Goal: Transaction & Acquisition: Purchase product/service

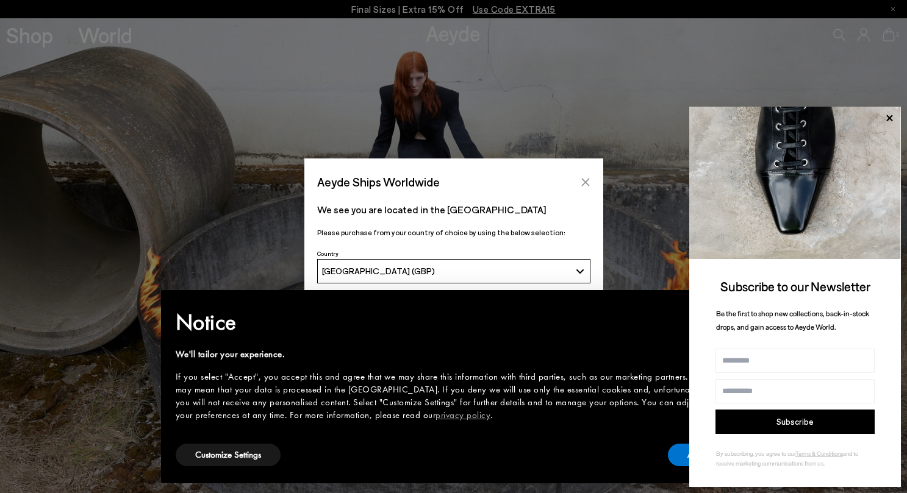
click at [587, 182] on icon "Close" at bounding box center [586, 182] width 10 height 10
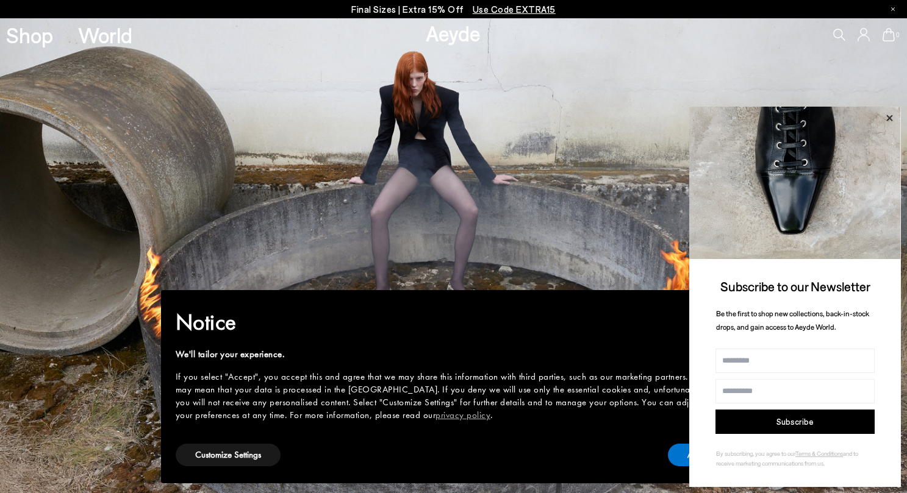
click at [891, 112] on icon at bounding box center [889, 118] width 16 height 16
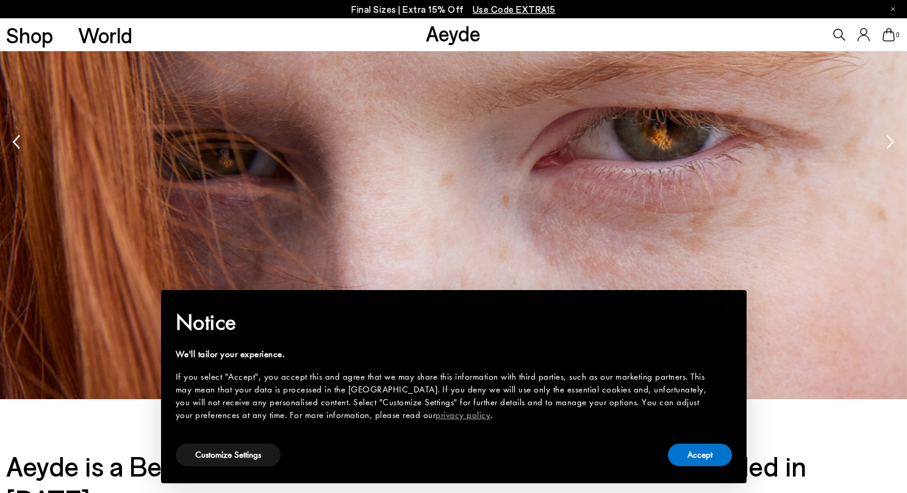
scroll to position [1839, 0]
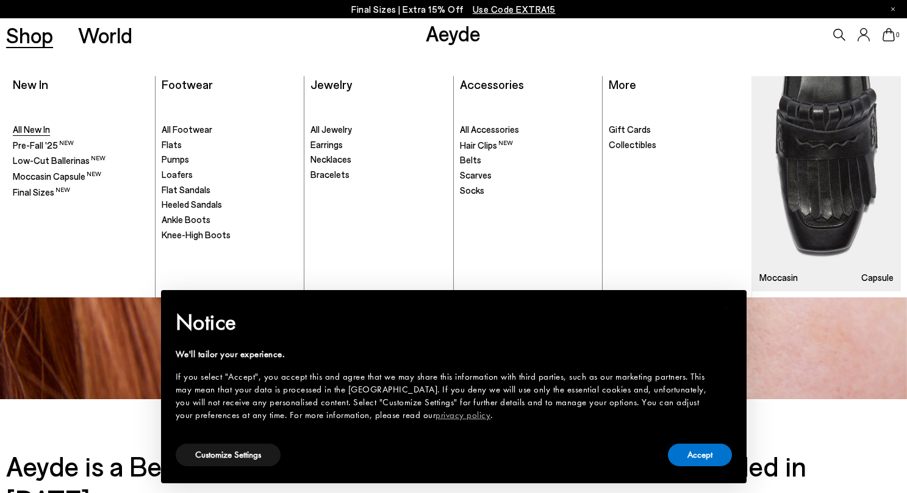
click at [30, 124] on span "All New In" at bounding box center [31, 129] width 37 height 11
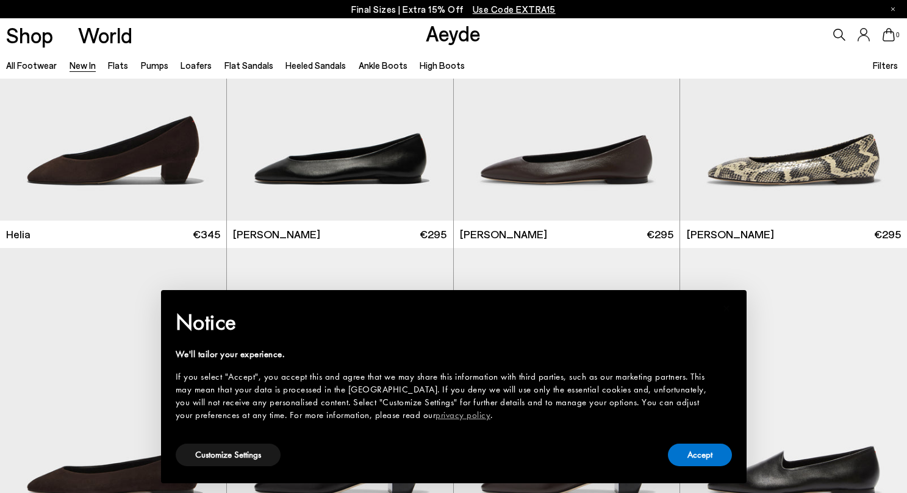
scroll to position [1398, 1]
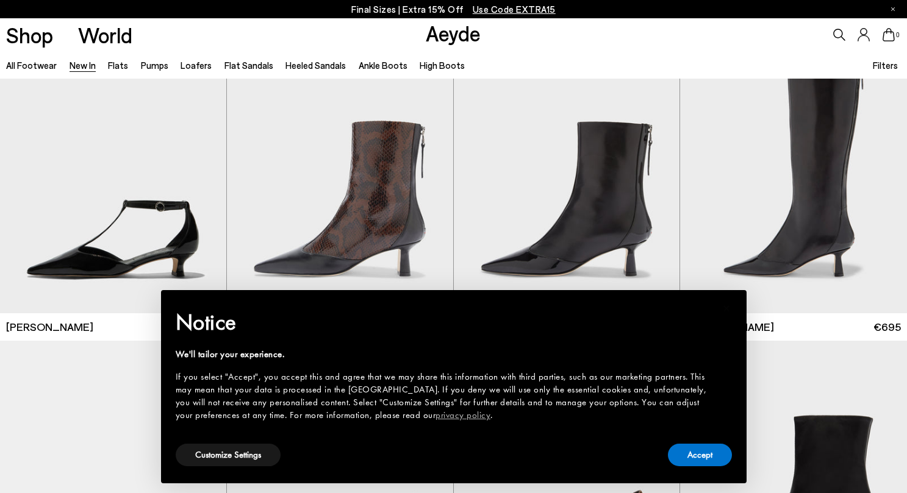
scroll to position [2867, 0]
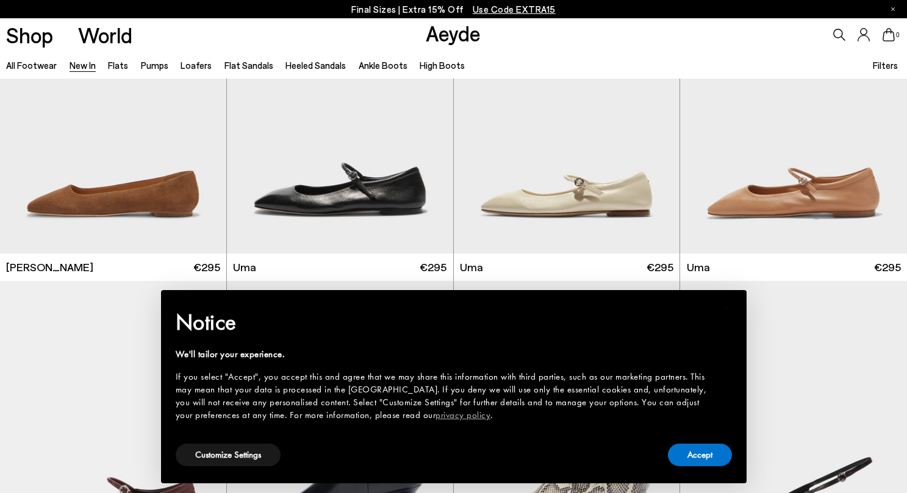
scroll to position [5720, 0]
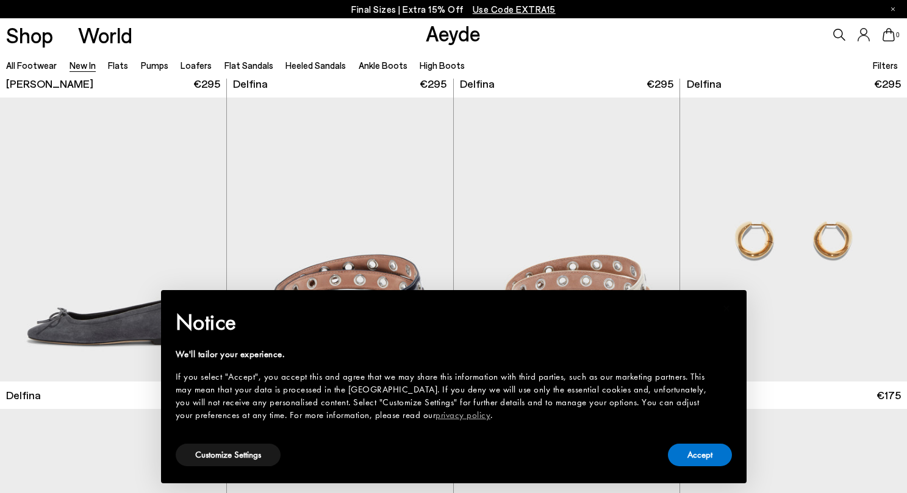
scroll to position [7463, 0]
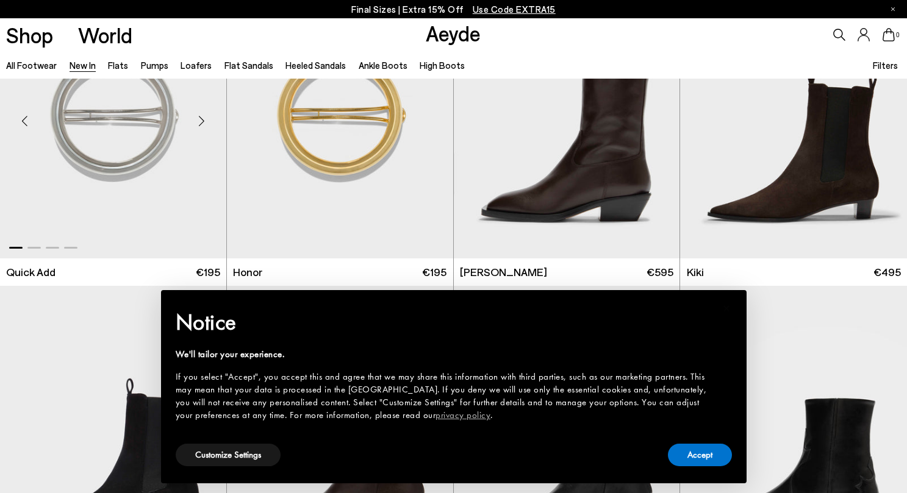
scroll to position [8849, 0]
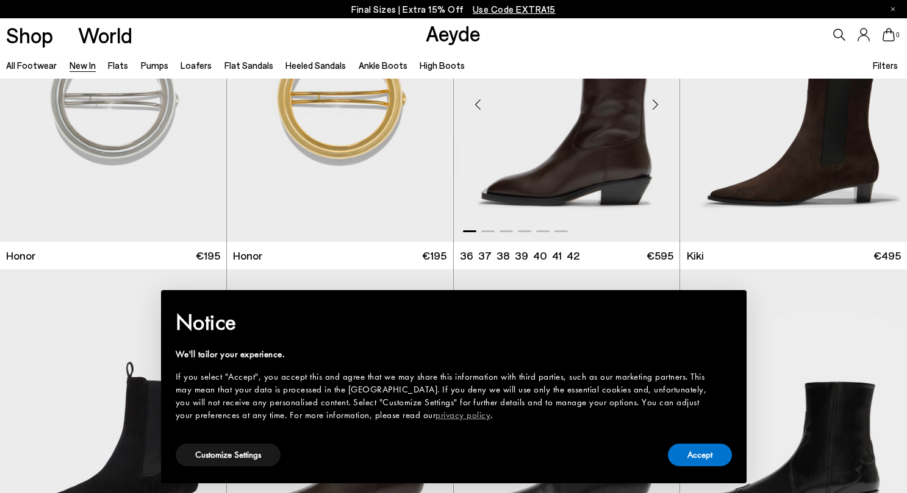
click at [574, 149] on img "1 / 6" at bounding box center [567, 100] width 226 height 284
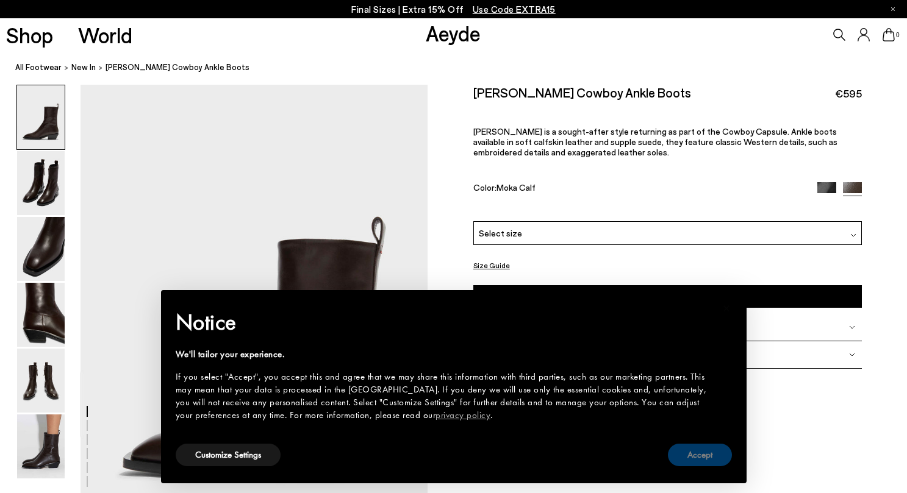
click at [699, 463] on button "Accept" at bounding box center [700, 455] width 64 height 23
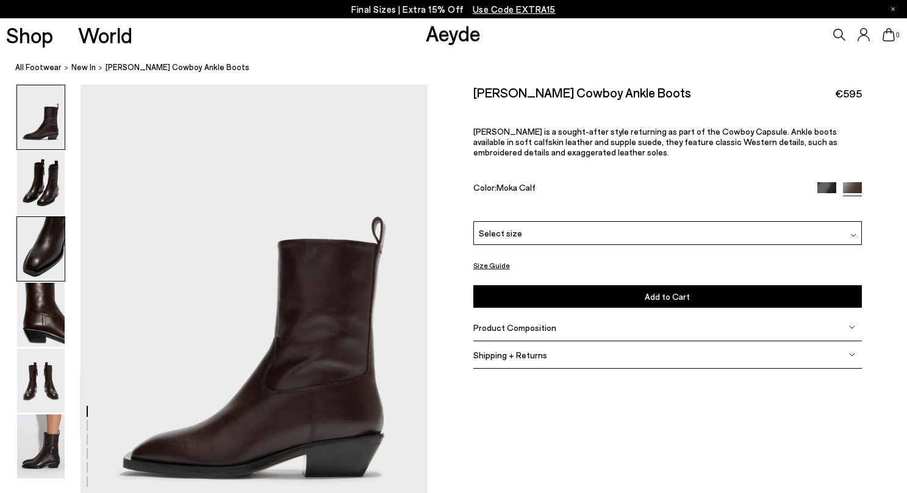
click at [55, 238] on img at bounding box center [41, 249] width 48 height 64
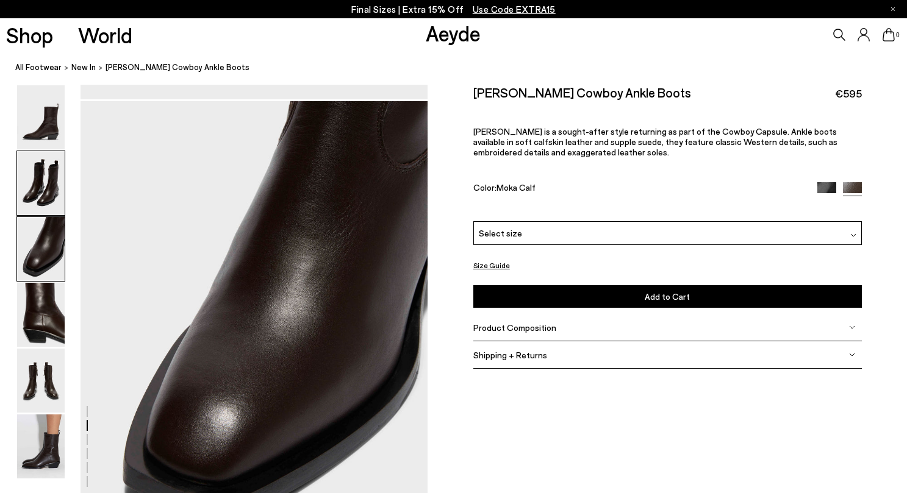
scroll to position [930, 0]
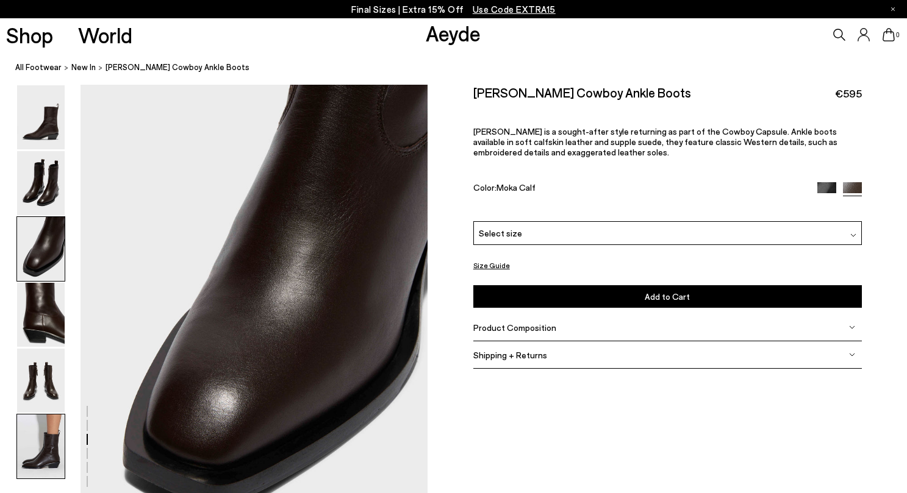
click at [49, 434] on img at bounding box center [41, 447] width 48 height 64
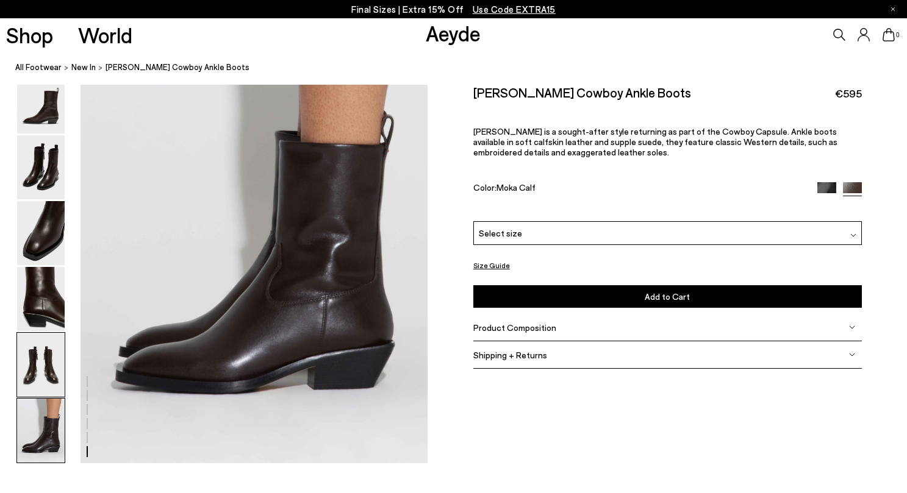
click at [37, 353] on img at bounding box center [41, 365] width 48 height 64
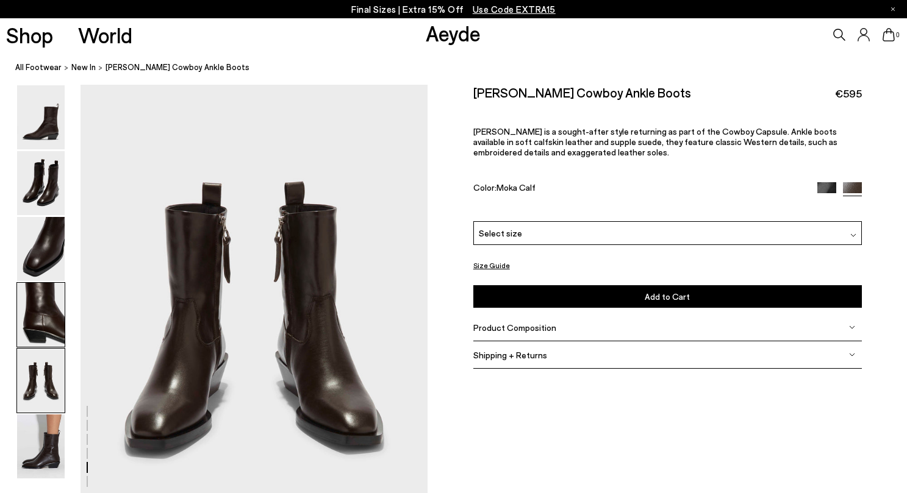
click at [36, 324] on img at bounding box center [41, 315] width 48 height 64
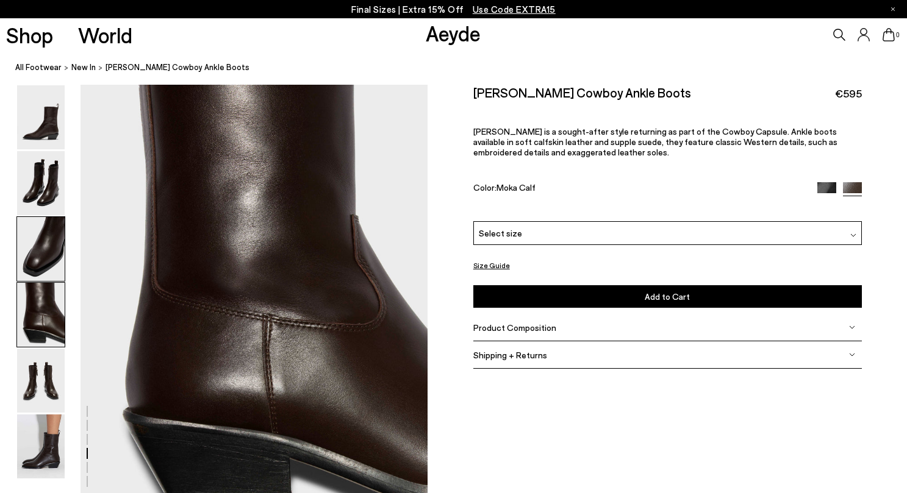
click at [31, 262] on img at bounding box center [41, 249] width 48 height 64
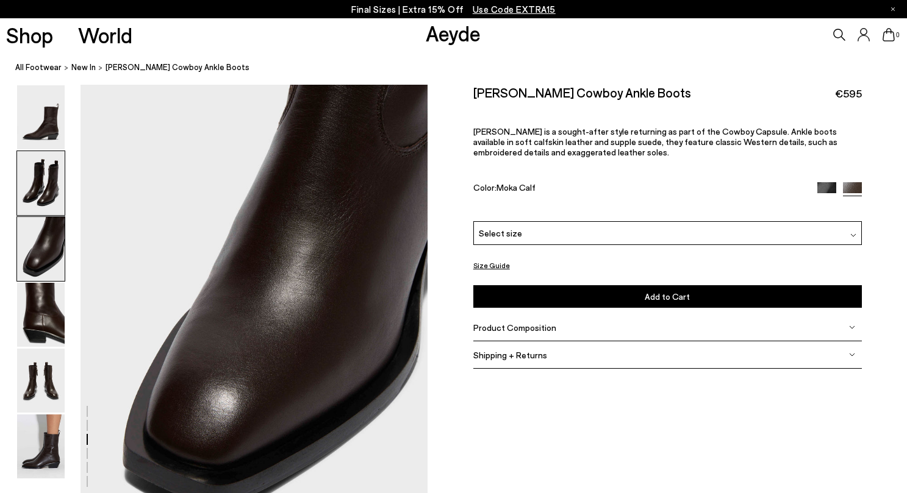
click at [34, 191] on img at bounding box center [41, 183] width 48 height 64
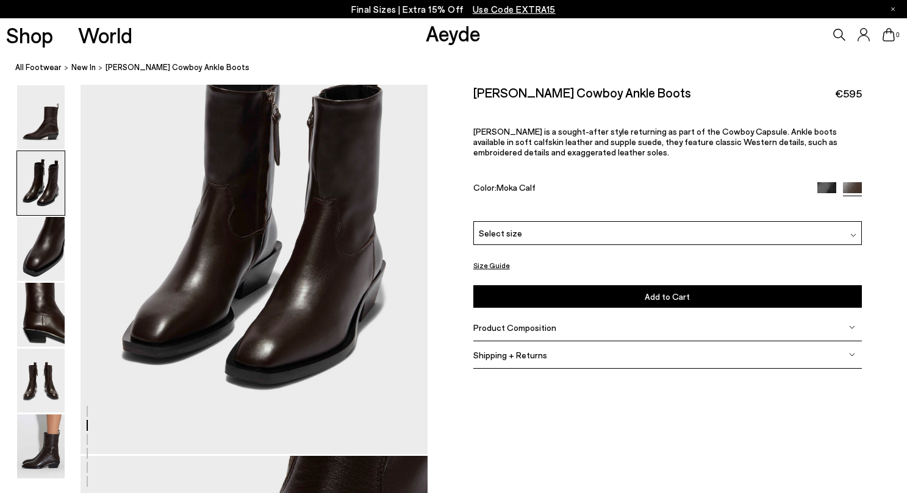
scroll to position [465, 0]
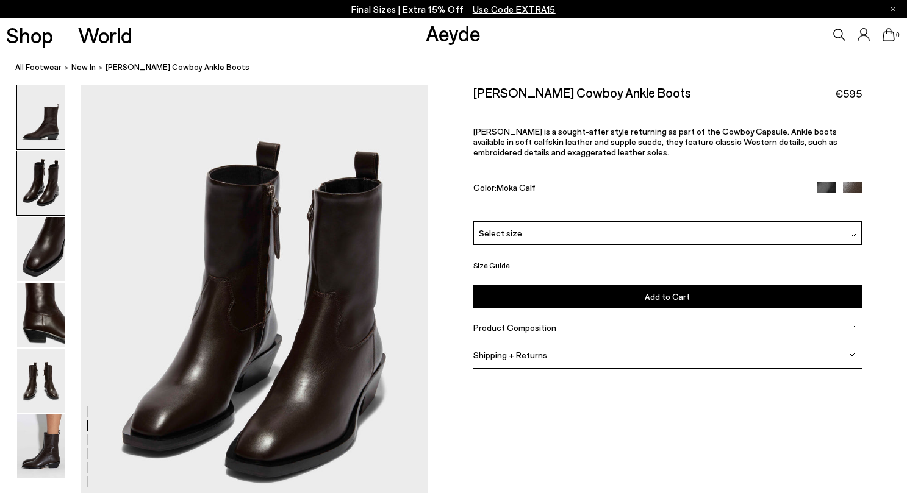
click at [43, 126] on img at bounding box center [41, 117] width 48 height 64
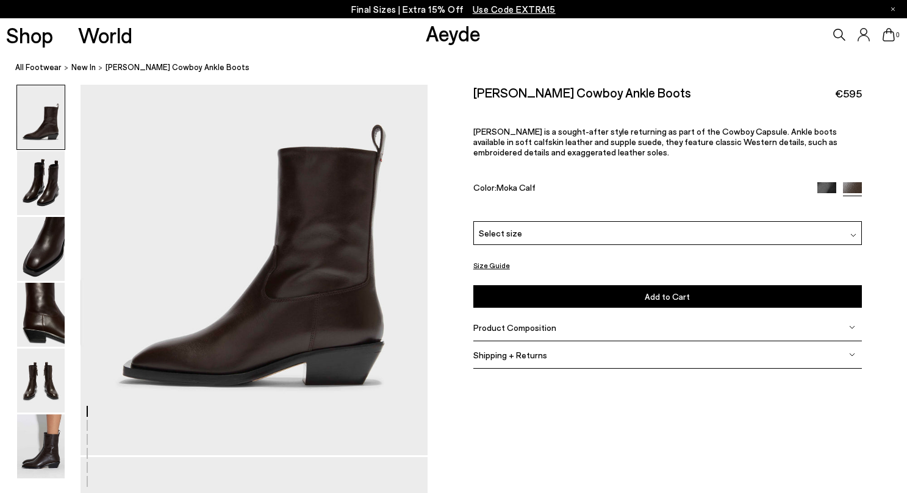
scroll to position [91, 0]
click at [514, 350] on span "Shipping + Returns" at bounding box center [510, 355] width 74 height 10
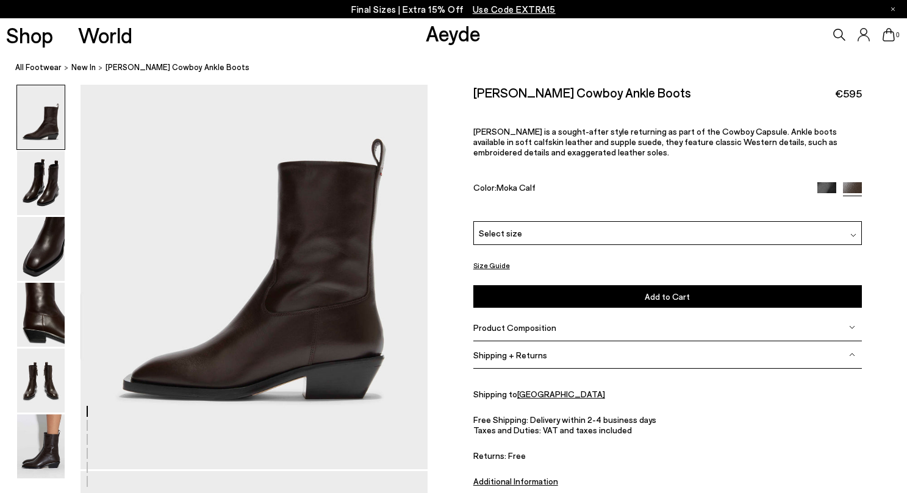
scroll to position [81, 0]
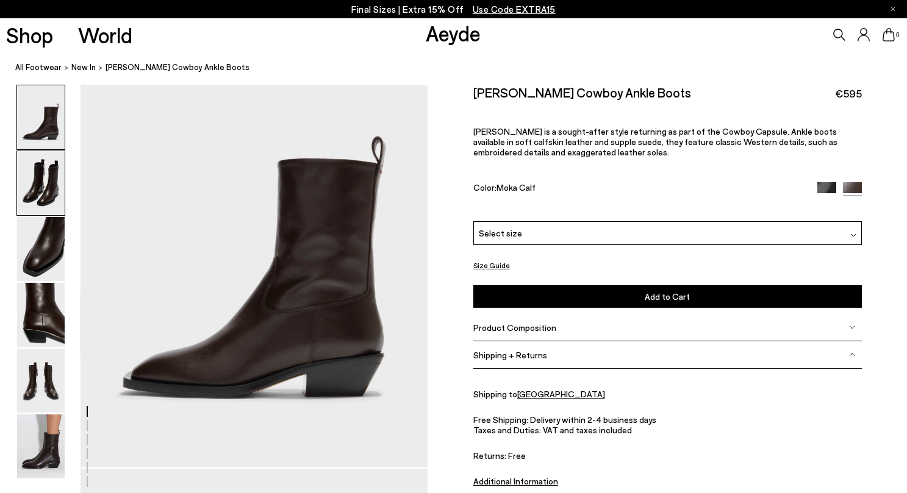
click at [41, 173] on img at bounding box center [41, 183] width 48 height 64
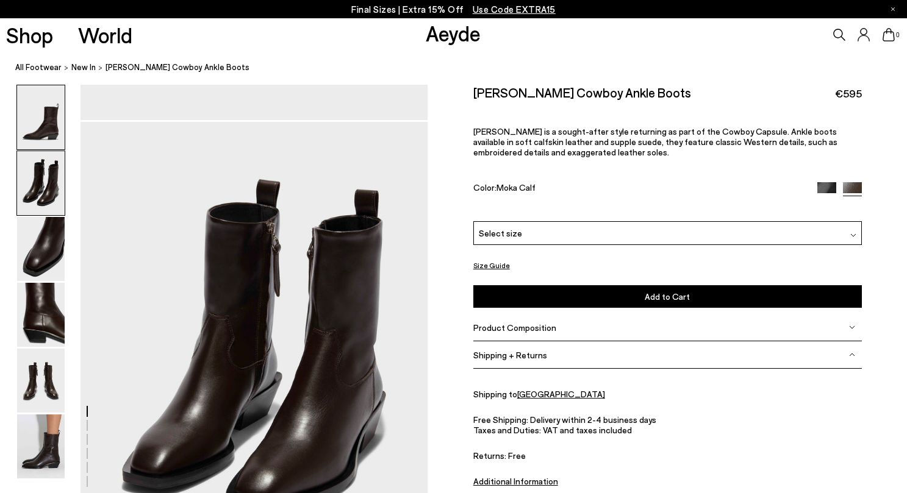
scroll to position [465, 0]
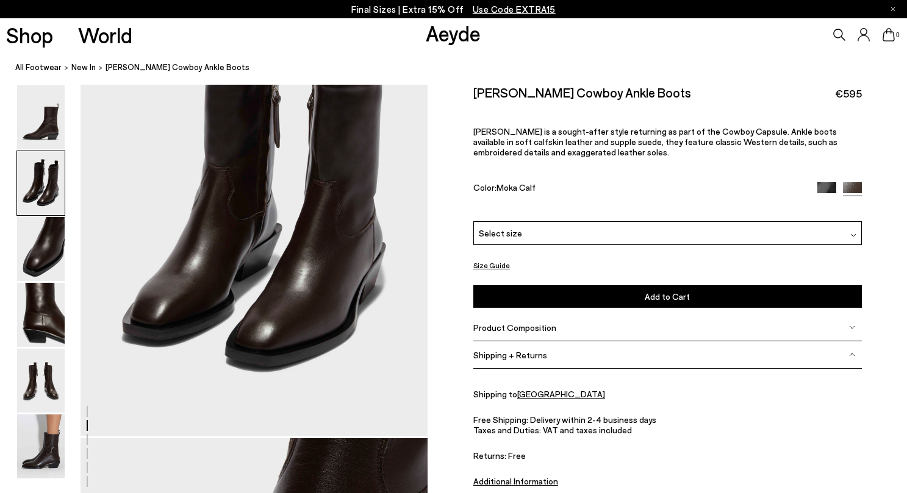
scroll to position [577, 0]
click at [829, 182] on img at bounding box center [826, 191] width 19 height 19
click at [510, 227] on span "Select size" at bounding box center [500, 233] width 43 height 13
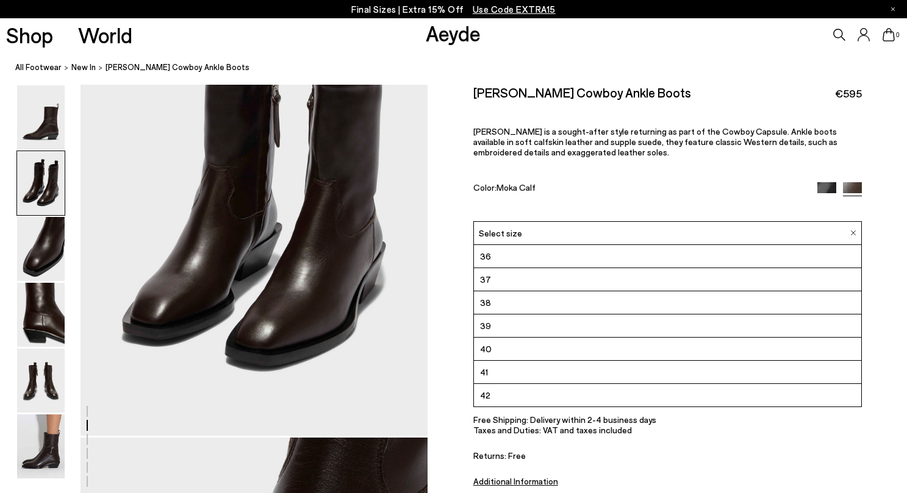
click at [505, 268] on li "37" at bounding box center [667, 279] width 387 height 23
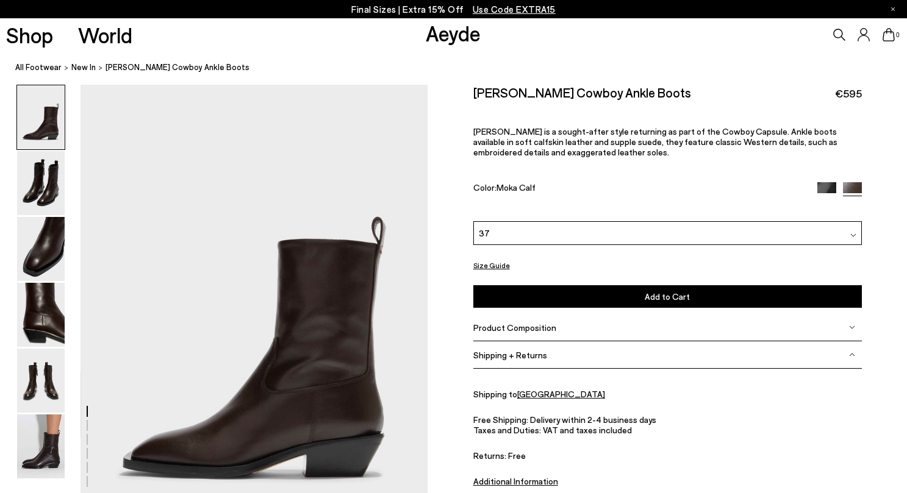
click at [60, 137] on img at bounding box center [41, 117] width 48 height 64
click at [54, 164] on img at bounding box center [41, 183] width 48 height 64
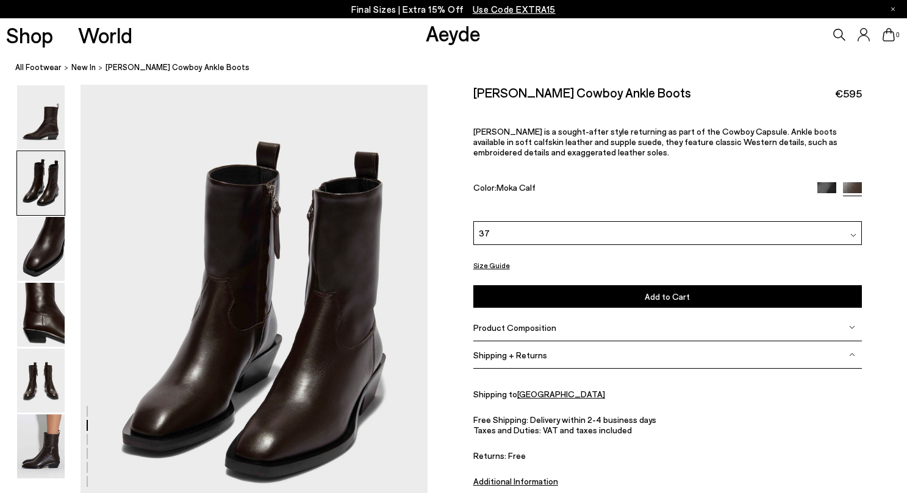
click at [643, 285] on button "Add to Cart Select a Size First" at bounding box center [667, 296] width 388 height 23
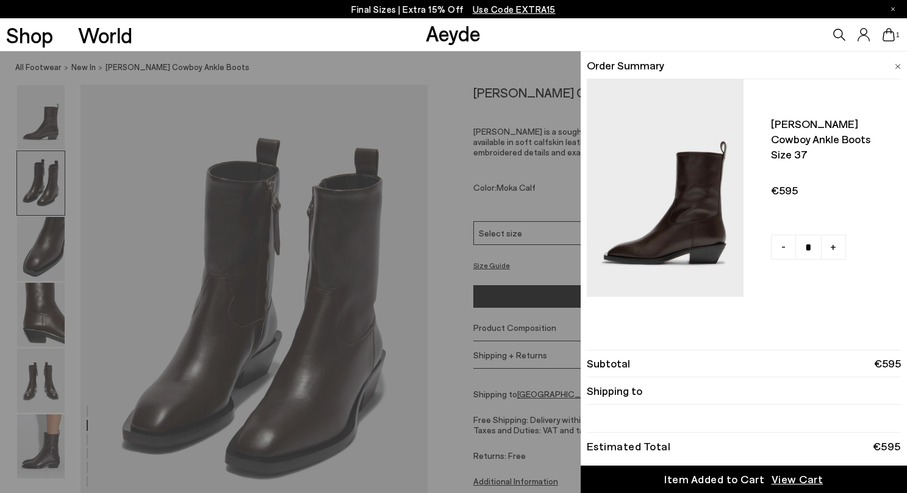
scroll to position [482, 0]
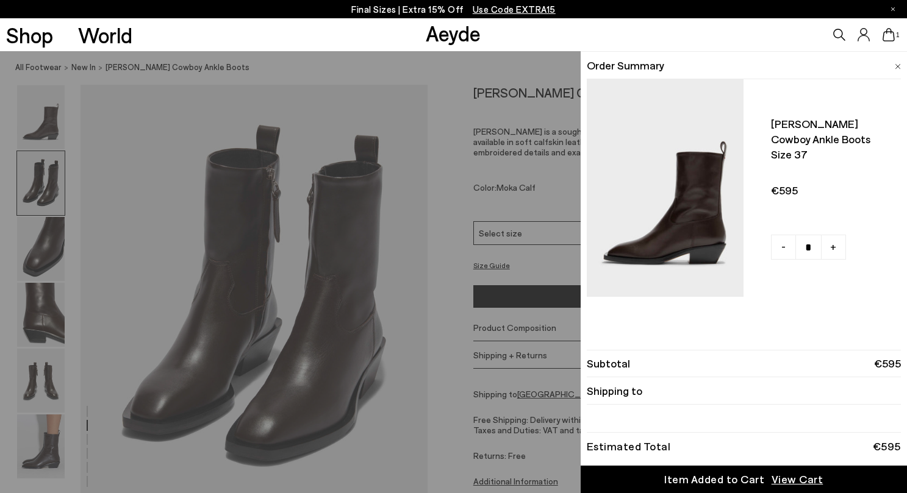
click at [666, 399] on li "Shipping to" at bounding box center [744, 391] width 314 height 27
click at [666, 393] on li "Shipping to" at bounding box center [744, 391] width 314 height 27
click at [623, 395] on span "Shipping to" at bounding box center [614, 391] width 55 height 15
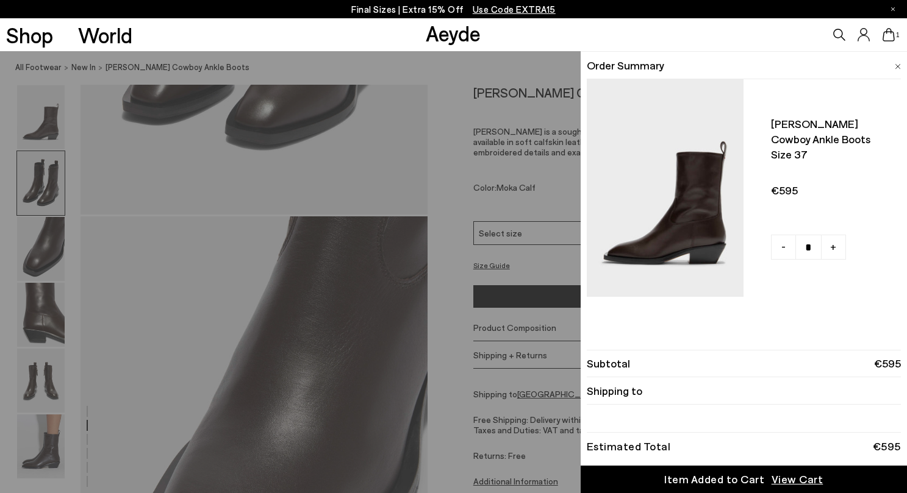
scroll to position [803, 0]
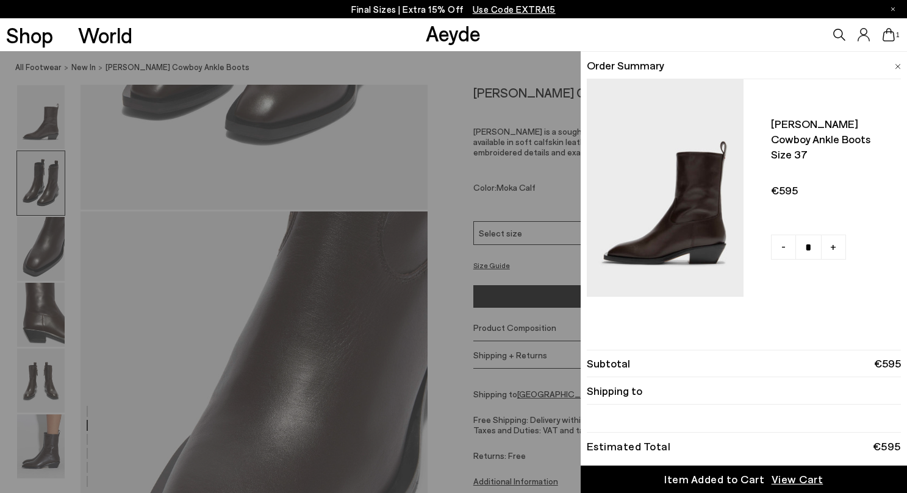
click at [629, 393] on span "Shipping to" at bounding box center [614, 391] width 55 height 15
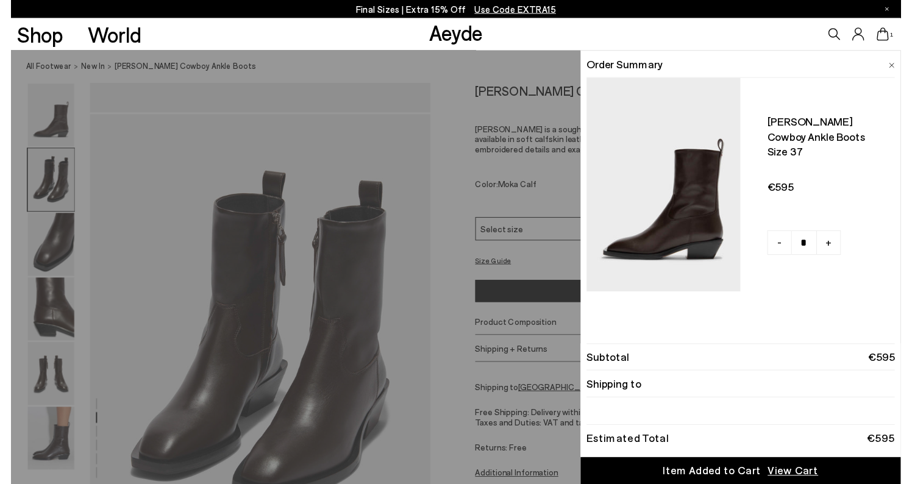
scroll to position [379, 0]
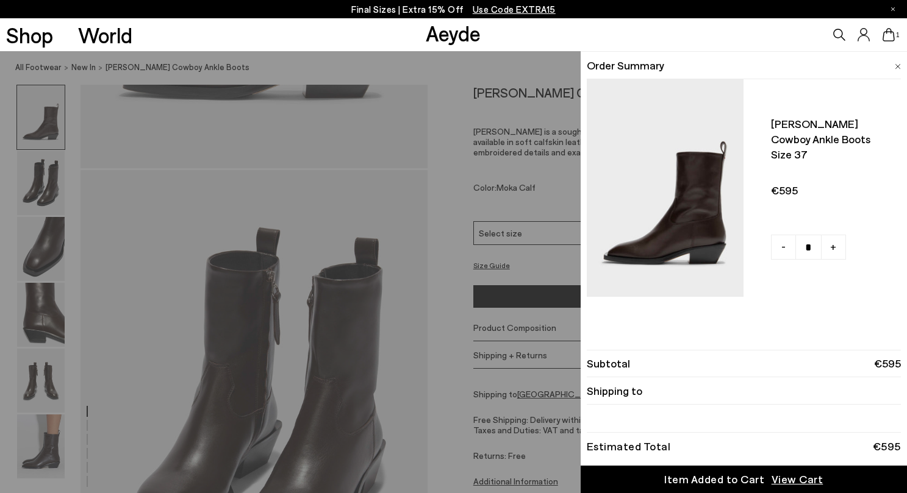
click at [506, 252] on div "Quick Add Color Size View Details Order Summary Luis leather cowboy ankle boots…" at bounding box center [453, 272] width 907 height 442
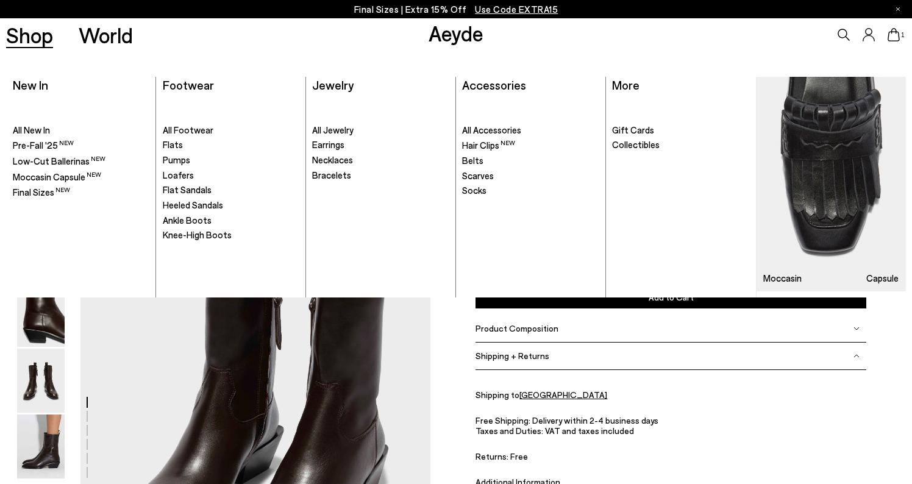
click at [43, 34] on link "Shop" at bounding box center [29, 34] width 47 height 21
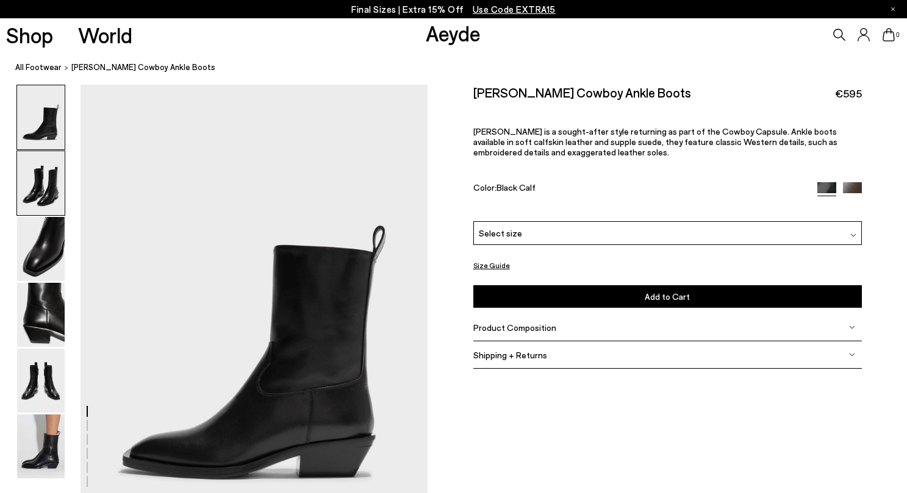
click at [42, 188] on img at bounding box center [41, 183] width 48 height 64
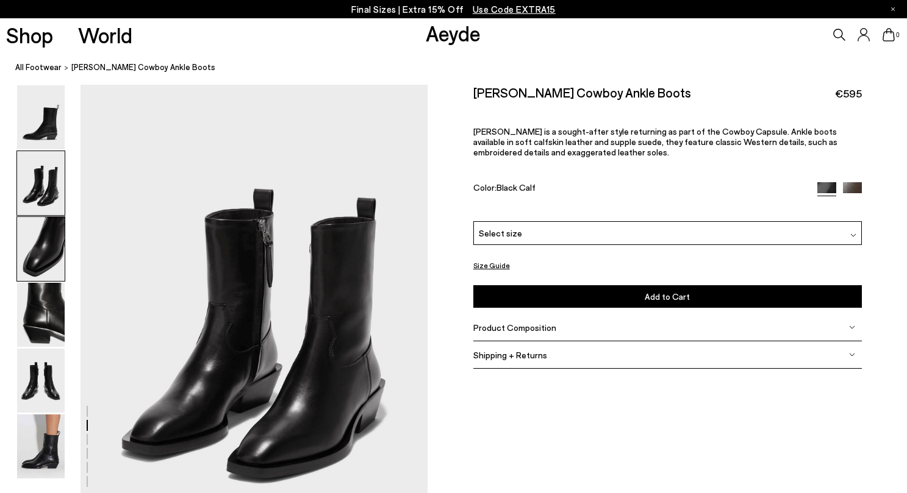
click at [52, 256] on img at bounding box center [41, 249] width 48 height 64
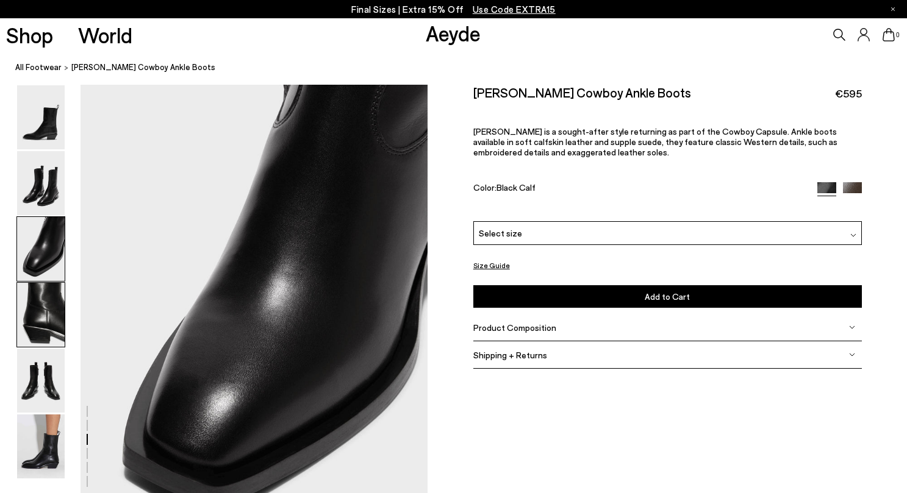
click at [53, 283] on img at bounding box center [41, 315] width 48 height 64
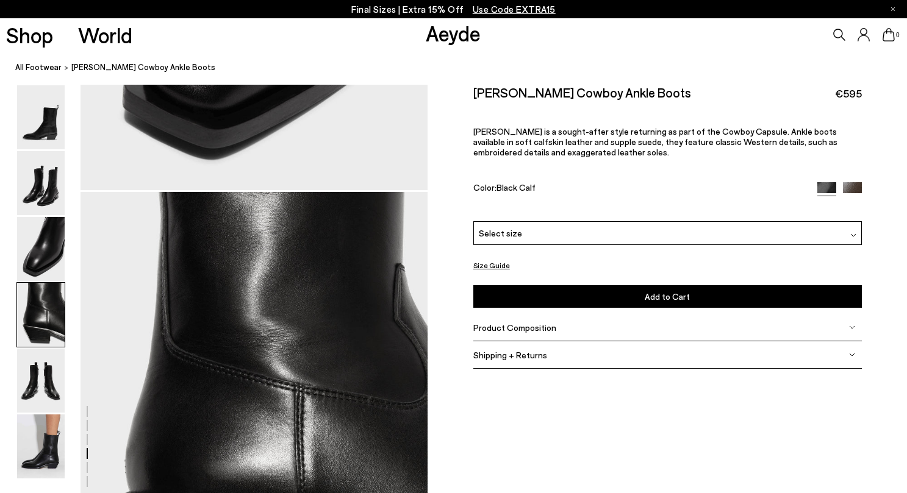
scroll to position [1395, 0]
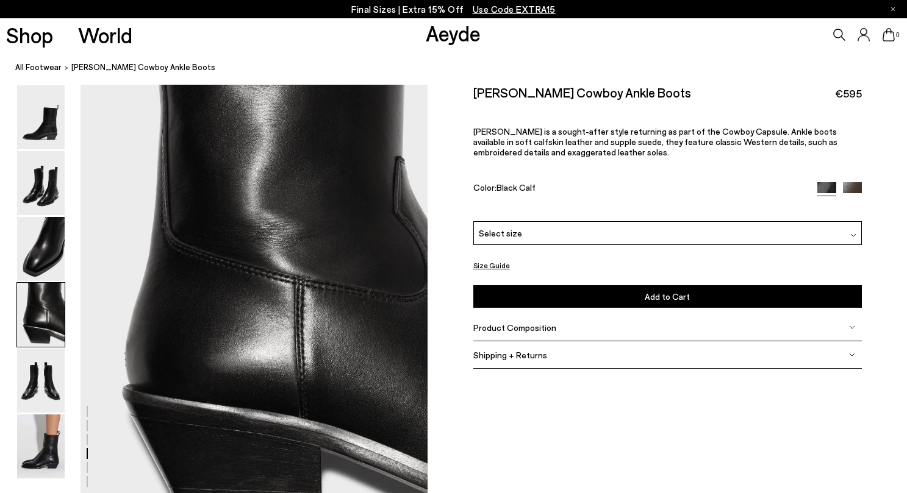
click at [54, 314] on img at bounding box center [41, 315] width 48 height 64
click at [57, 367] on img at bounding box center [41, 381] width 48 height 64
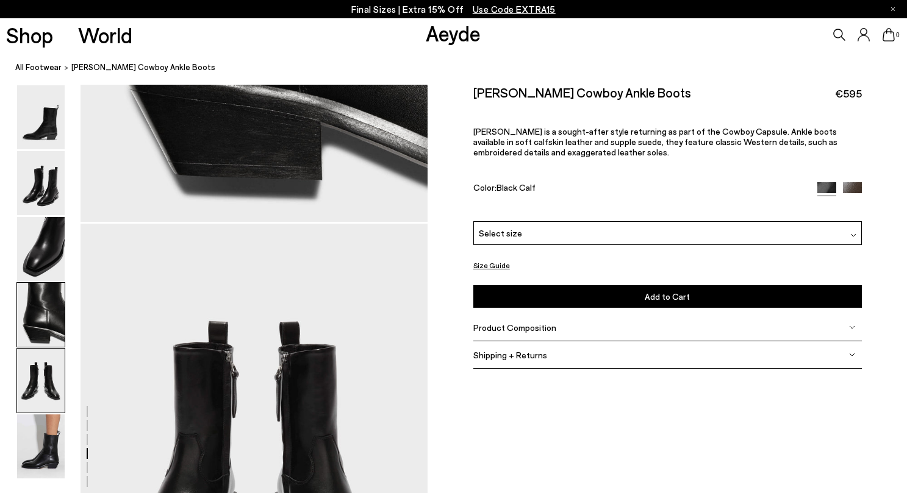
scroll to position [1860, 0]
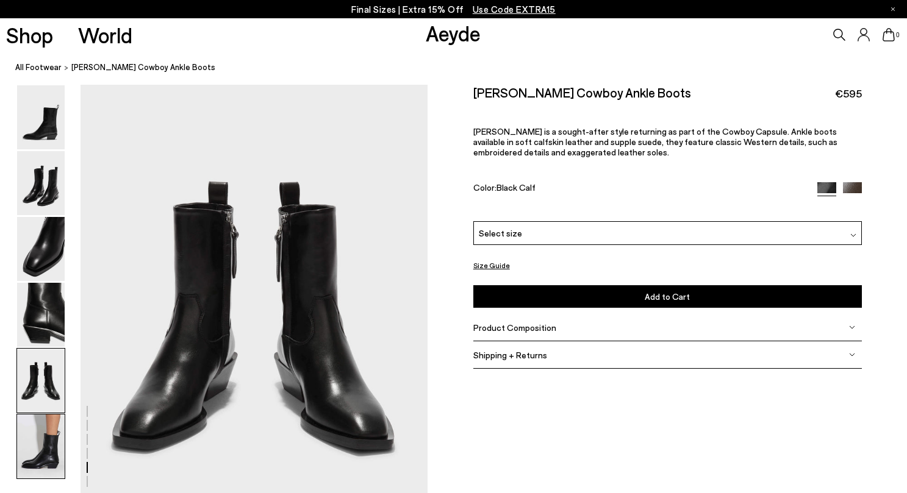
click at [52, 449] on img at bounding box center [41, 447] width 48 height 64
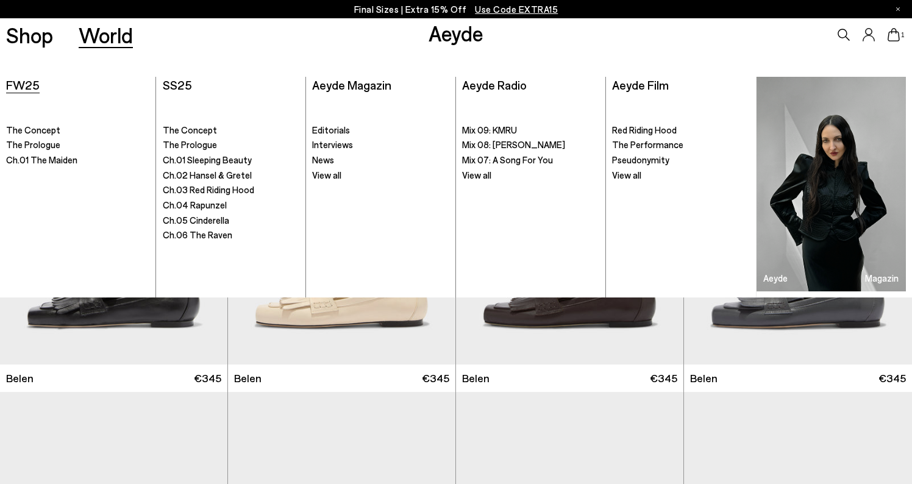
click at [35, 87] on span "FW25" at bounding box center [23, 84] width 34 height 15
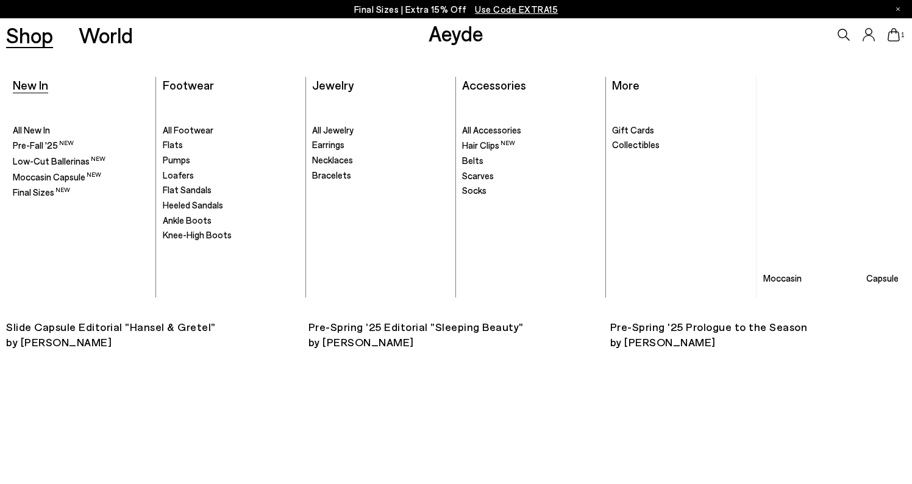
scroll to position [1308, 0]
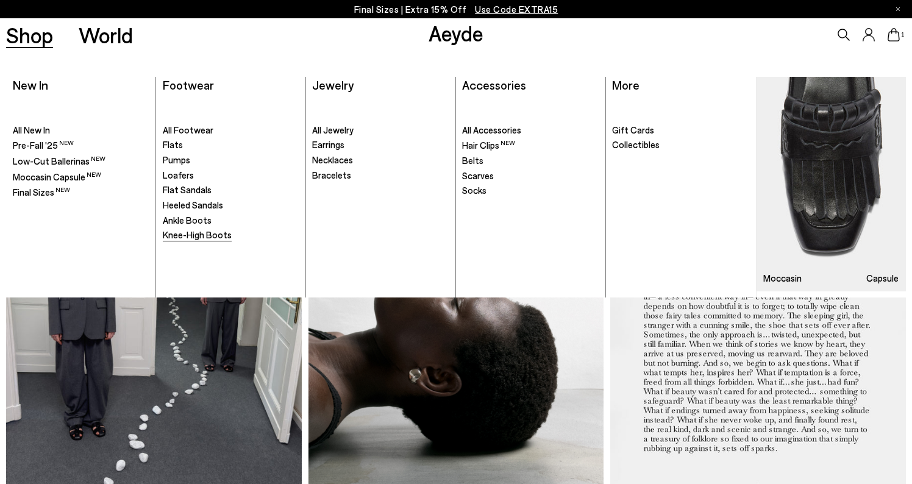
click at [205, 234] on span "Knee-High Boots" at bounding box center [197, 234] width 69 height 11
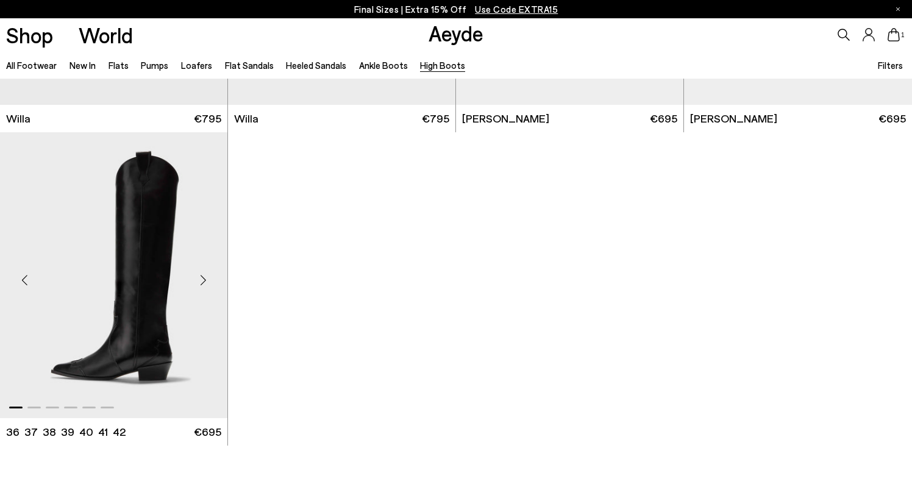
scroll to position [571, 0]
click at [195, 281] on div "Next slide" at bounding box center [203, 282] width 37 height 37
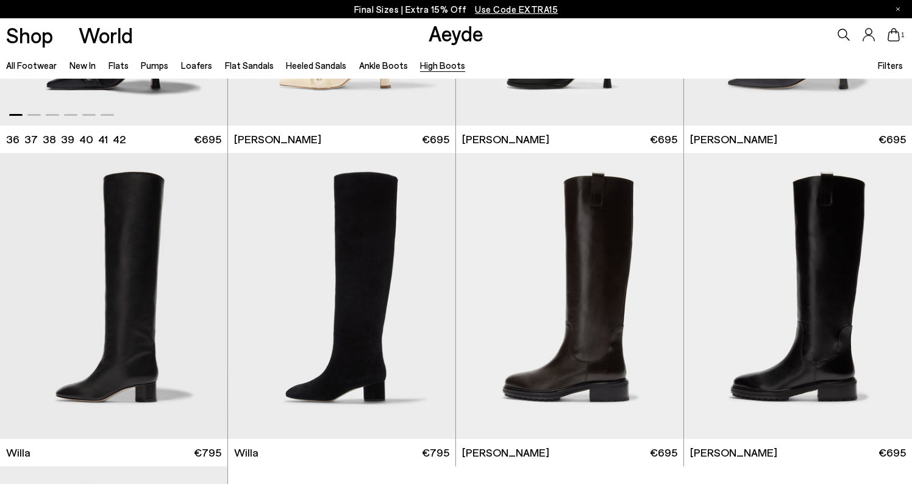
scroll to position [260, 0]
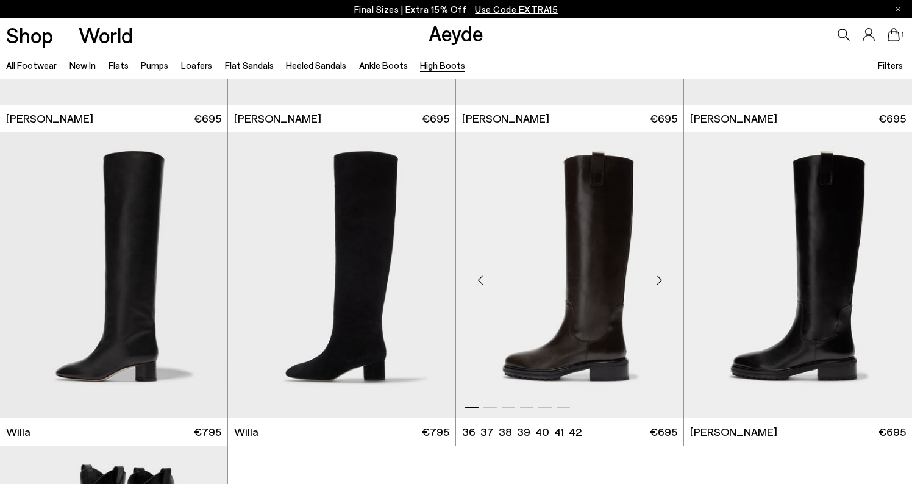
click at [579, 291] on img "1 / 6" at bounding box center [569, 275] width 227 height 286
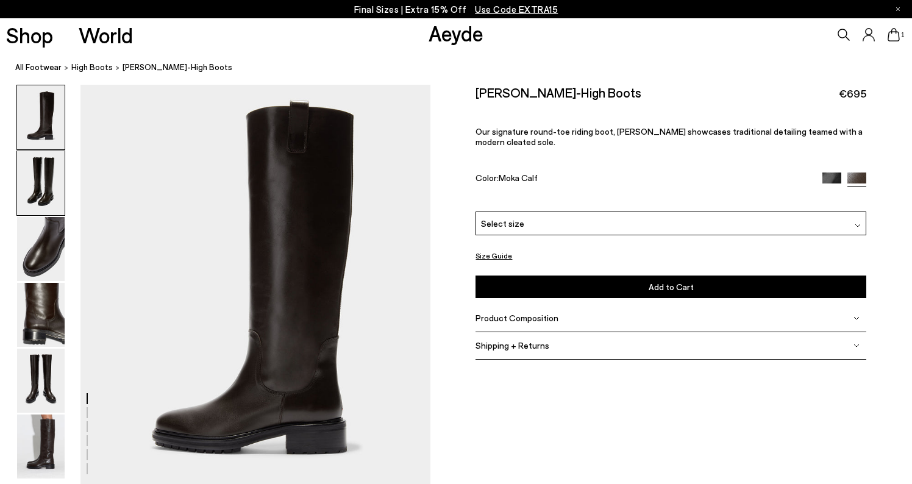
click at [55, 172] on img at bounding box center [41, 183] width 48 height 64
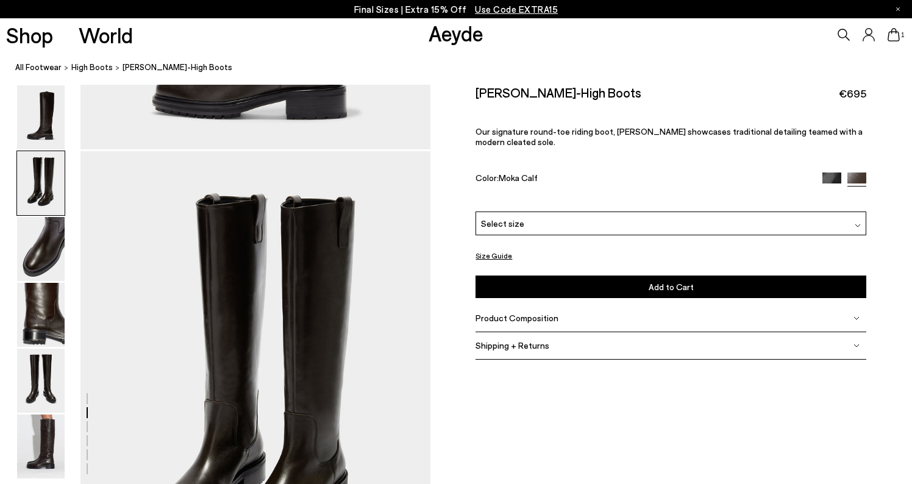
scroll to position [402, 0]
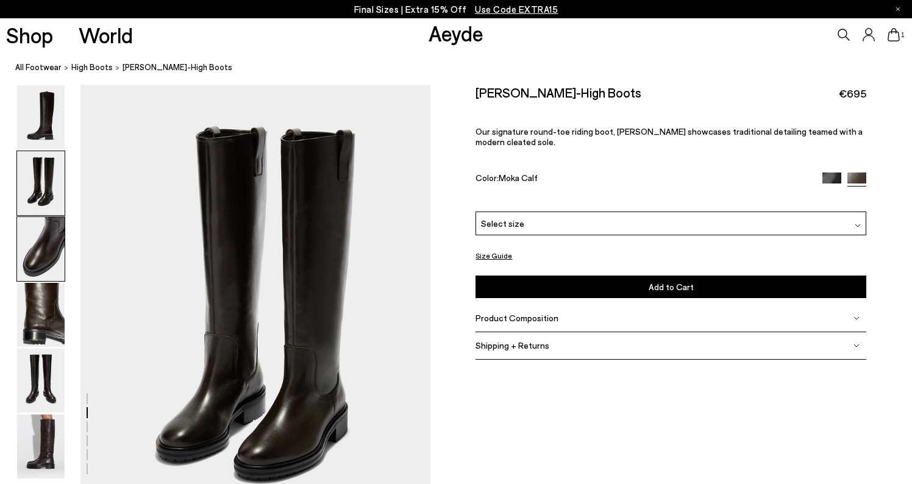
click at [54, 240] on img at bounding box center [41, 249] width 48 height 64
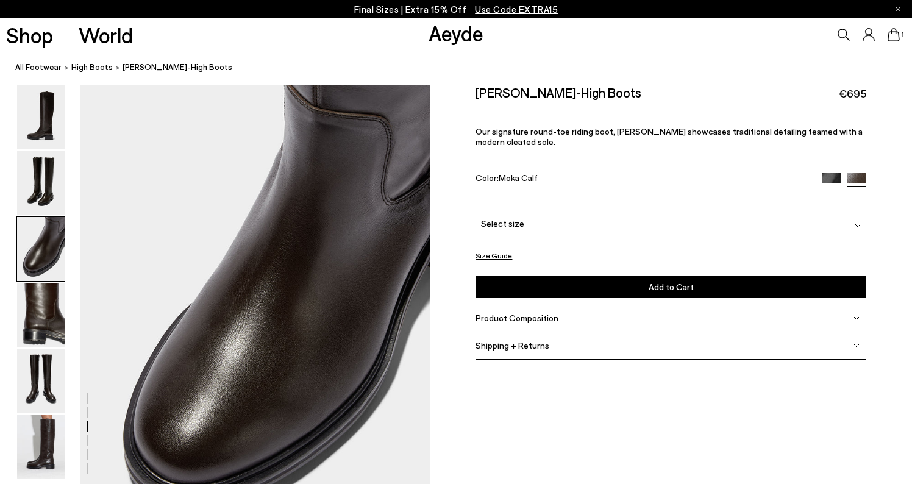
scroll to position [870, 0]
click at [56, 274] on img at bounding box center [41, 249] width 48 height 64
click at [55, 314] on img at bounding box center [41, 315] width 48 height 64
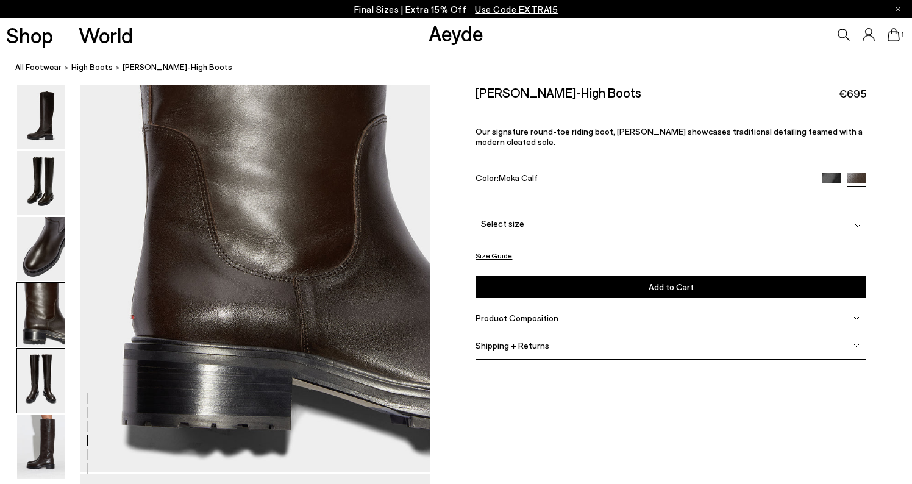
click at [57, 354] on img at bounding box center [41, 381] width 48 height 64
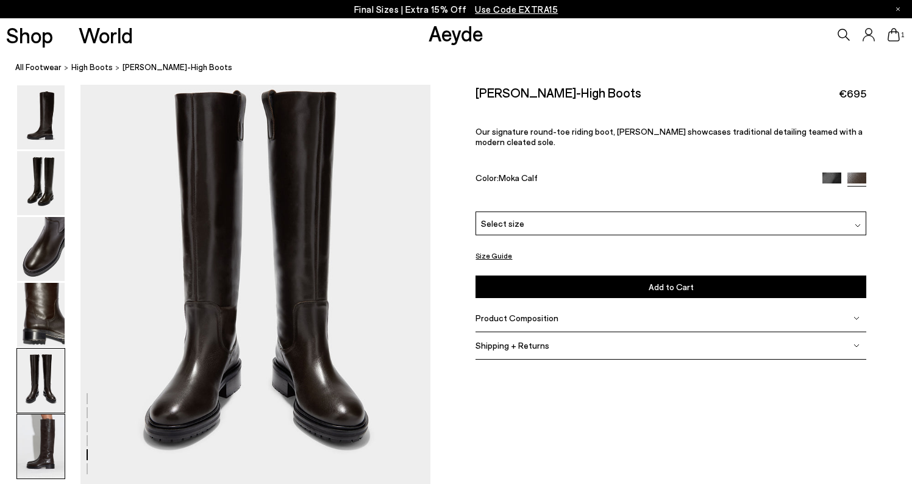
scroll to position [1847, 0]
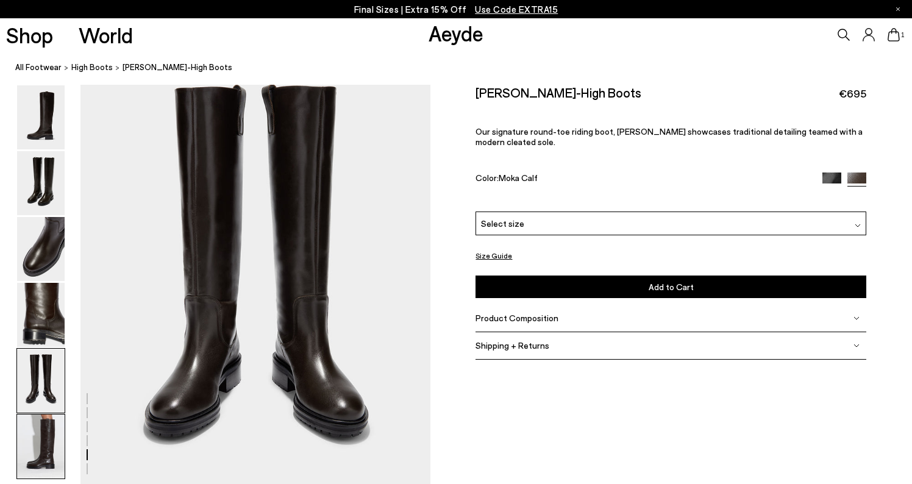
click at [62, 440] on img at bounding box center [41, 447] width 48 height 64
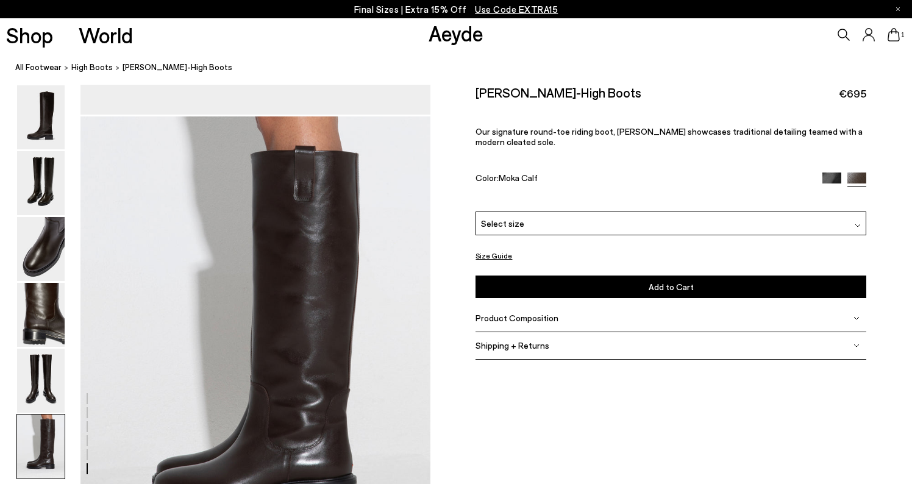
scroll to position [2231, 0]
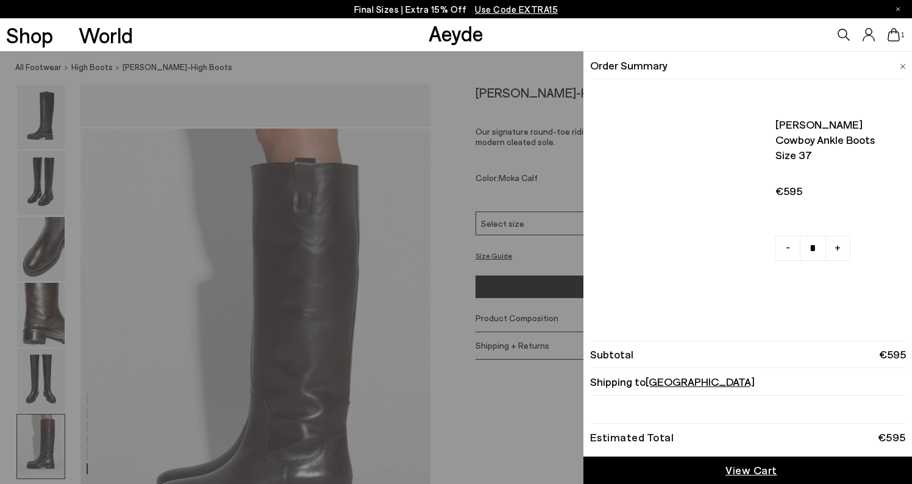
click at [898, 34] on icon at bounding box center [894, 34] width 12 height 13
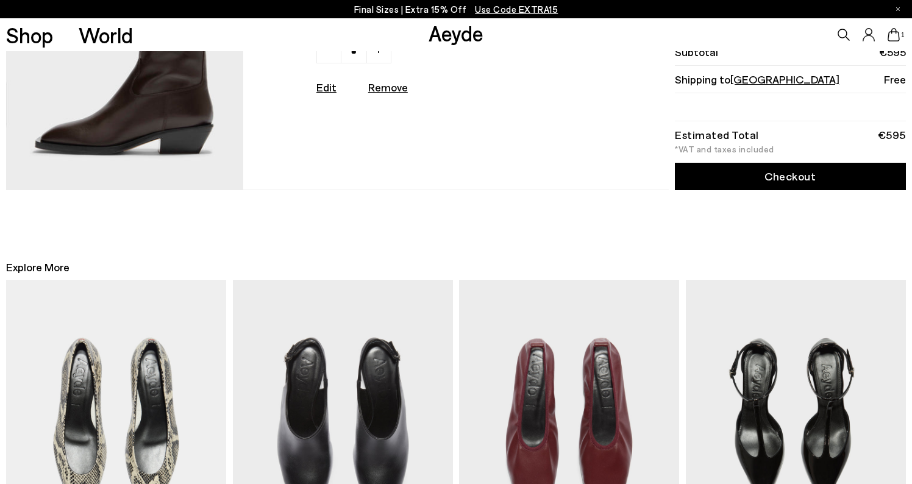
scroll to position [141, 0]
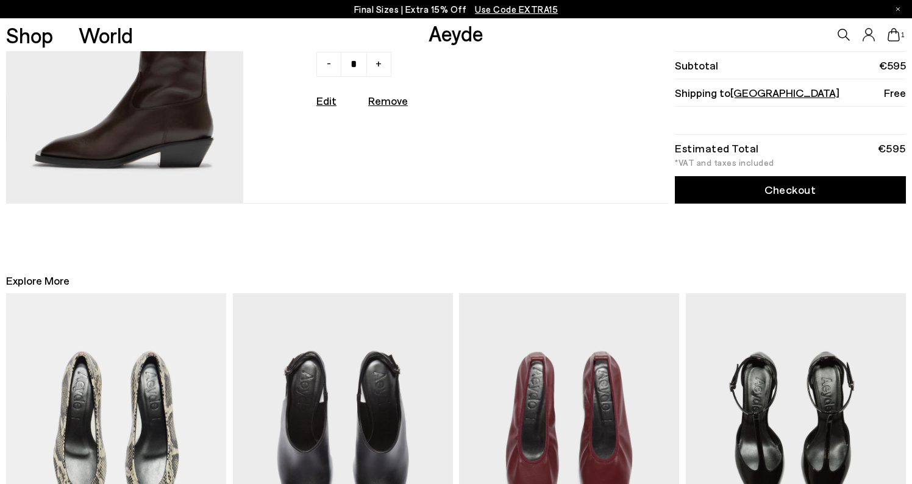
click at [800, 185] on link "Checkout" at bounding box center [790, 189] width 231 height 27
